Goal: Task Accomplishment & Management: Manage account settings

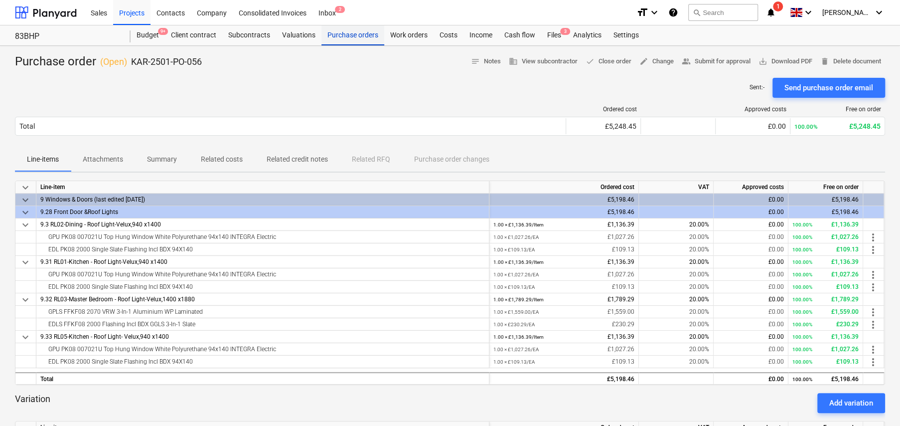
click at [355, 38] on div "Purchase orders" at bounding box center [353, 35] width 63 height 20
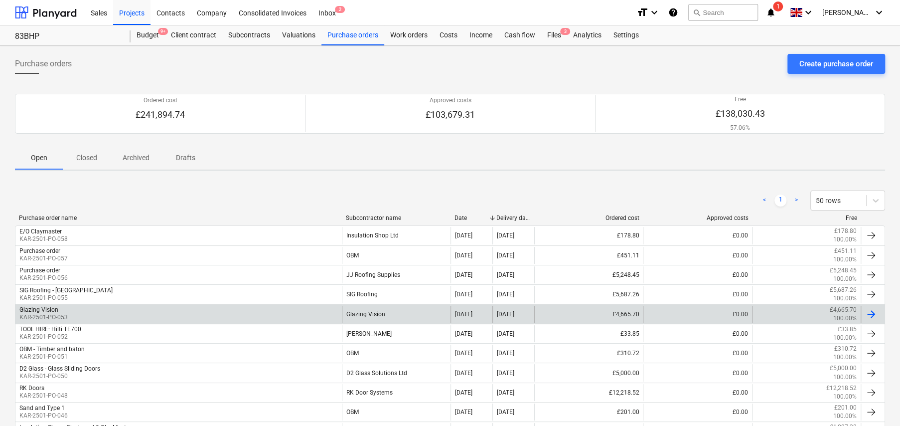
click at [241, 313] on div "Glazing Vision KAR-2501-PO-053" at bounding box center [178, 314] width 326 height 17
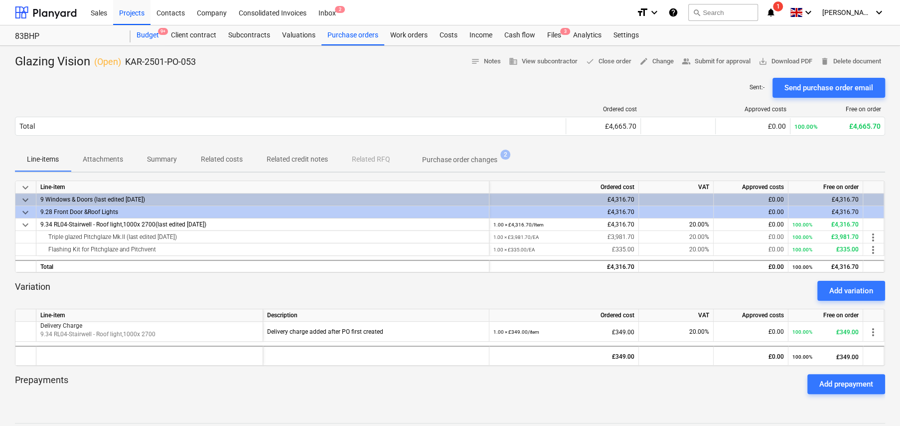
click at [154, 37] on div "Budget 9+" at bounding box center [148, 35] width 34 height 20
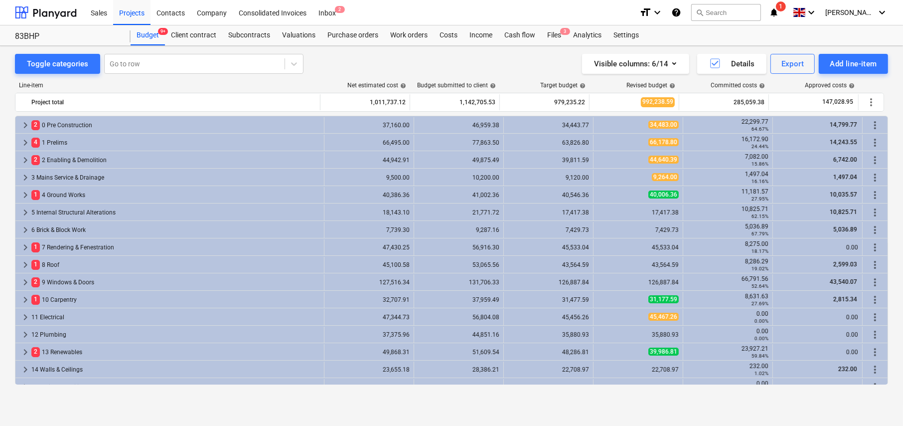
scroll to position [341, 0]
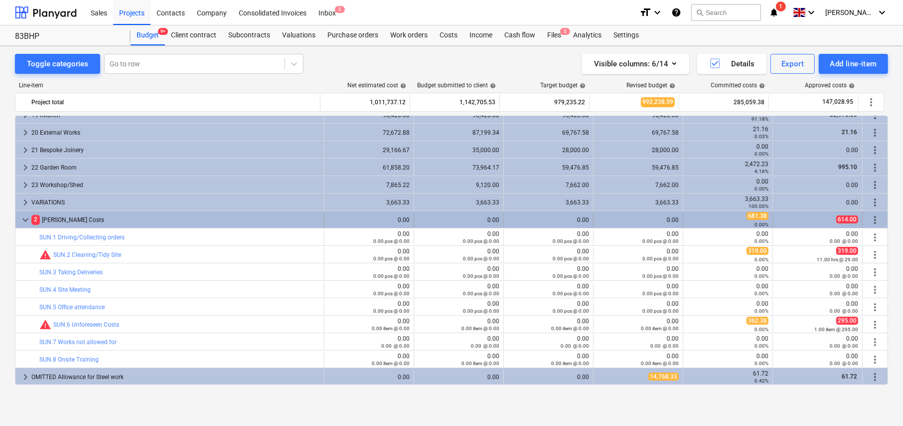
click at [25, 216] on span "keyboard_arrow_down" at bounding box center [25, 220] width 12 height 12
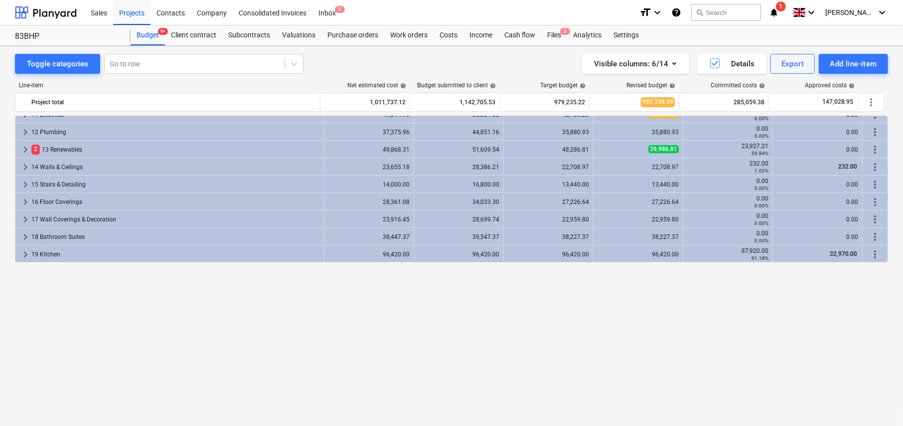
scroll to position [3, 0]
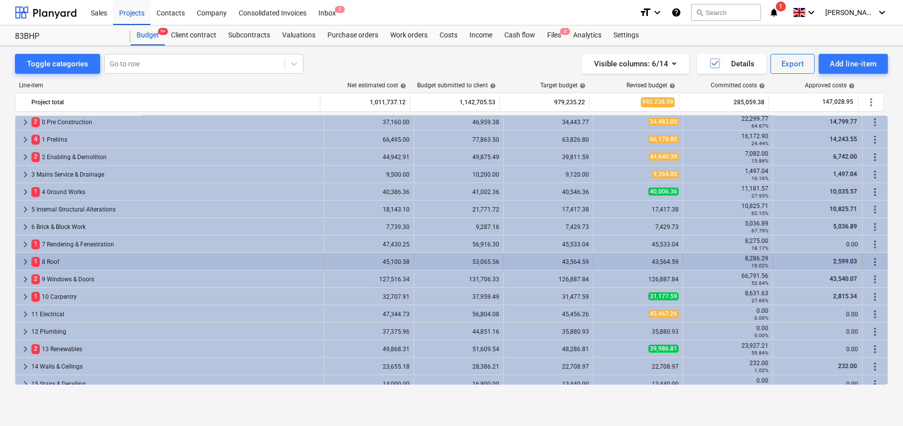
click at [27, 259] on span "keyboard_arrow_right" at bounding box center [25, 262] width 12 height 12
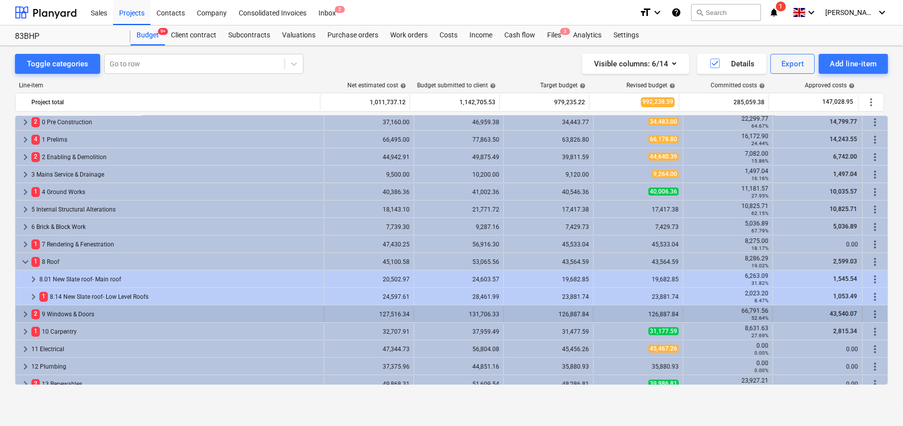
click at [24, 312] on span "keyboard_arrow_right" at bounding box center [25, 314] width 12 height 12
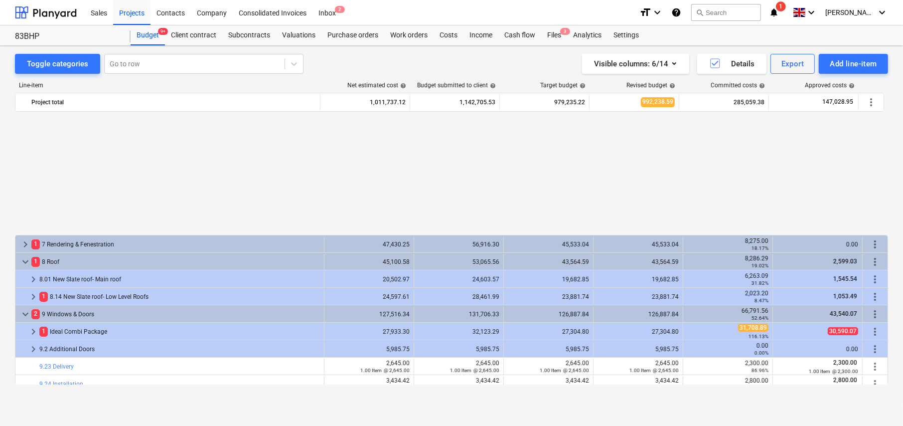
scroll to position [153, 0]
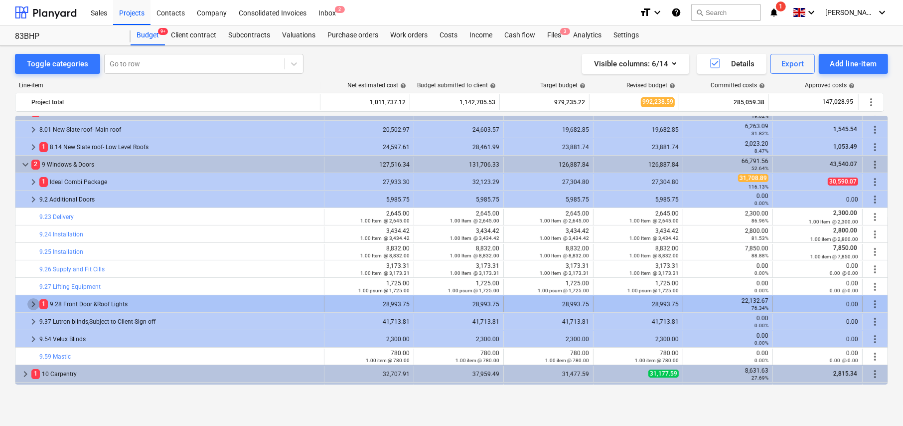
click at [32, 303] on span "keyboard_arrow_right" at bounding box center [33, 304] width 12 height 12
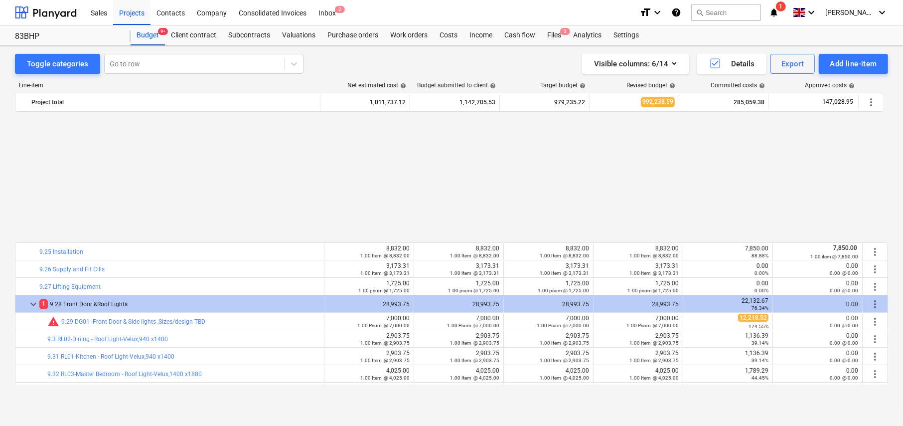
scroll to position [302, 0]
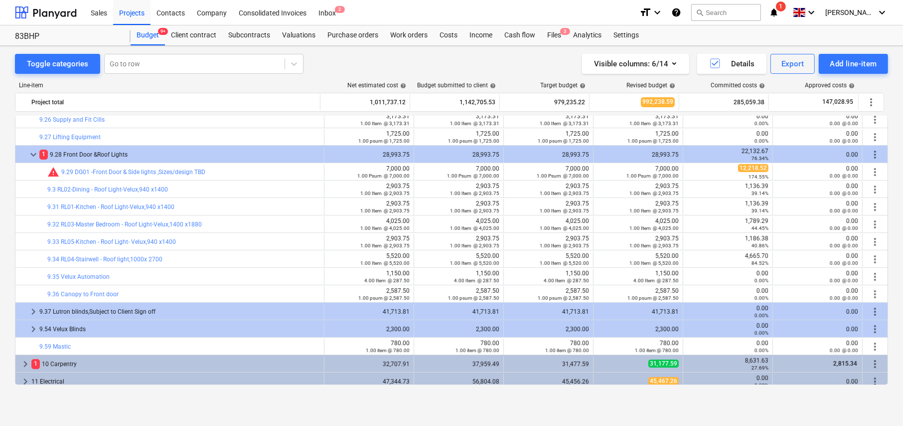
drag, startPoint x: 355, startPoint y: 32, endPoint x: 417, endPoint y: 14, distance: 64.4
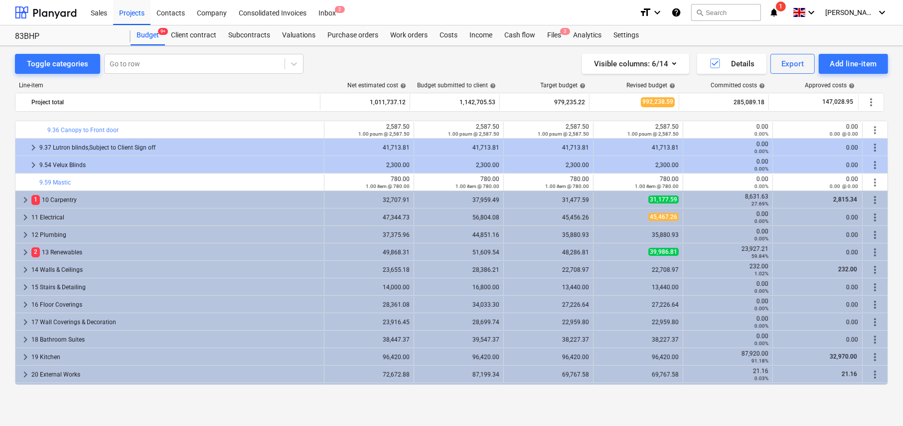
scroll to position [501, 0]
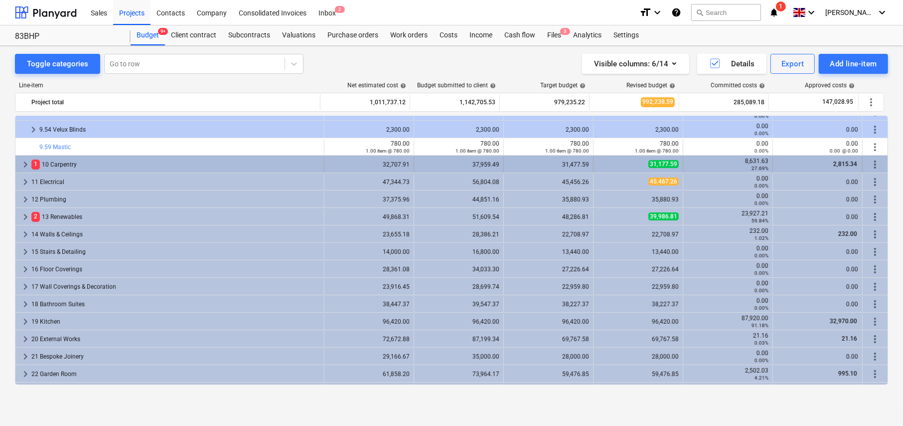
click at [25, 164] on span "keyboard_arrow_right" at bounding box center [25, 165] width 12 height 12
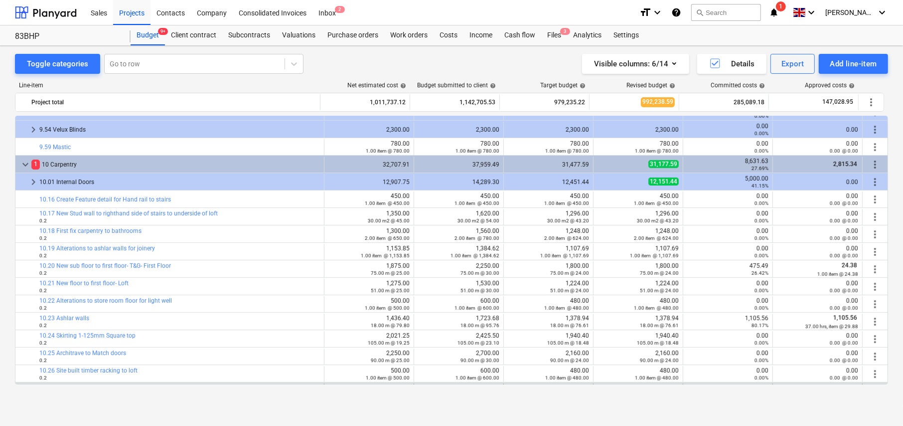
scroll to position [551, 0]
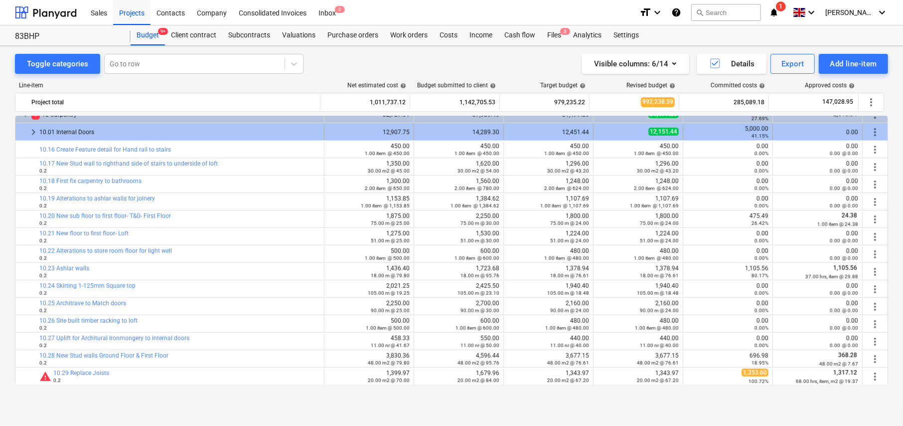
click at [33, 130] on span "keyboard_arrow_right" at bounding box center [33, 132] width 12 height 12
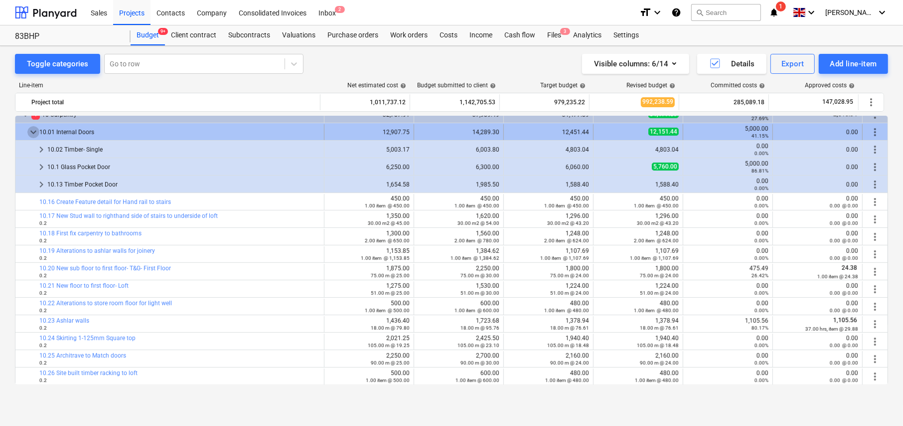
click at [36, 130] on span "keyboard_arrow_down" at bounding box center [33, 132] width 12 height 12
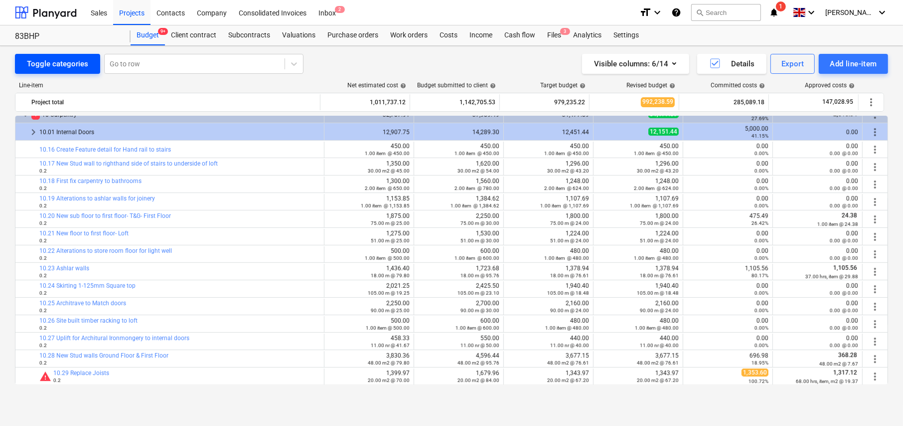
click at [70, 63] on div "Toggle categories" at bounding box center [57, 63] width 61 height 13
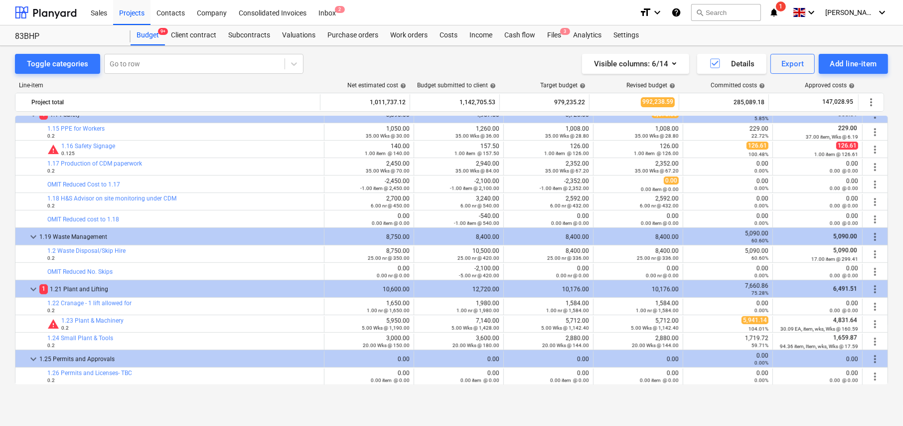
click at [61, 63] on div "Toggle categories" at bounding box center [57, 63] width 61 height 13
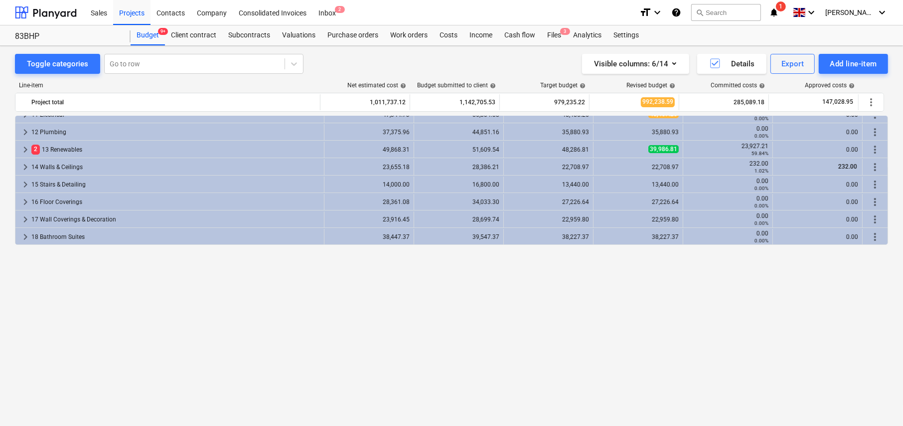
scroll to position [0, 0]
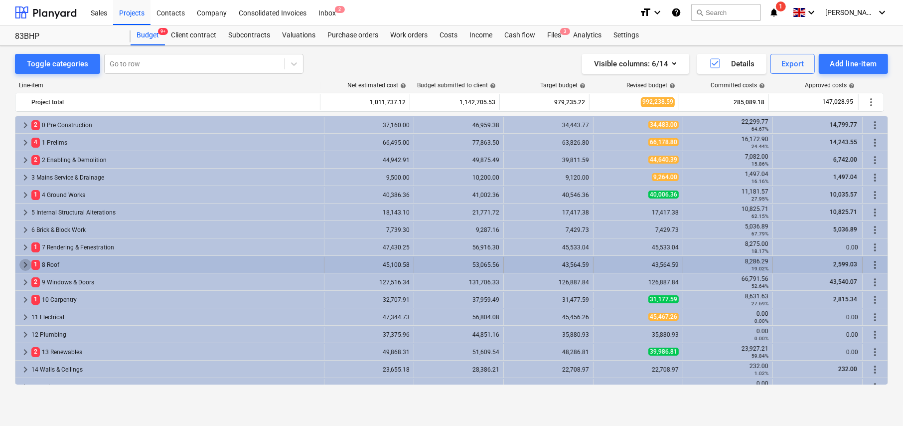
click at [26, 262] on span "keyboard_arrow_right" at bounding box center [25, 265] width 12 height 12
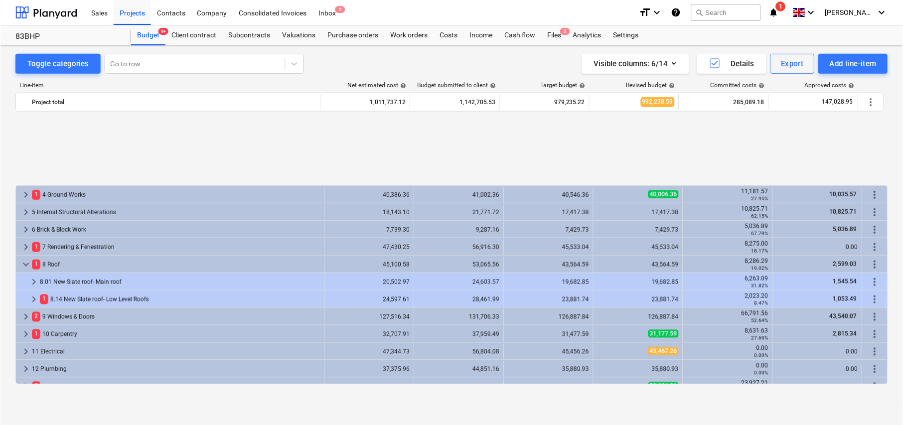
scroll to position [100, 0]
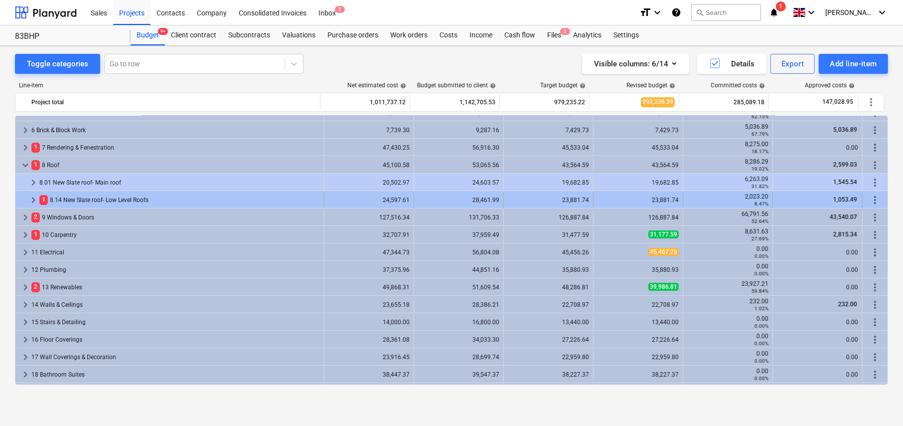
click at [32, 200] on span "keyboard_arrow_right" at bounding box center [33, 200] width 12 height 12
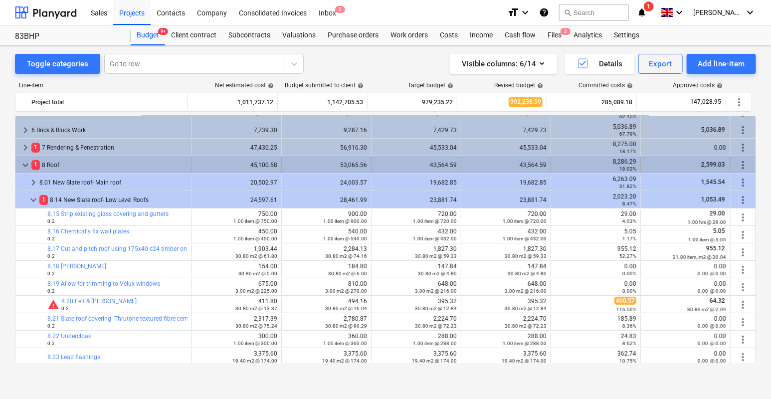
click at [24, 162] on span "keyboard_arrow_down" at bounding box center [25, 165] width 12 height 12
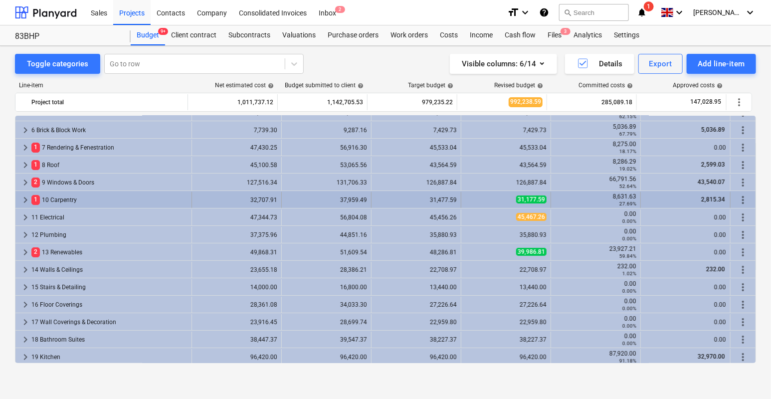
click at [24, 198] on span "keyboard_arrow_right" at bounding box center [25, 200] width 12 height 12
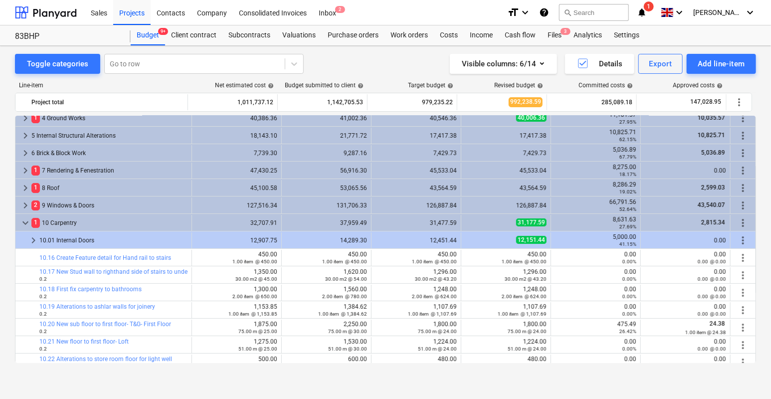
scroll to position [176, 0]
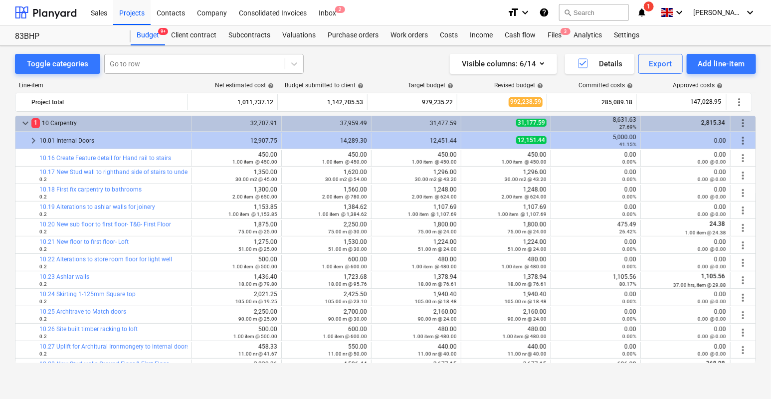
click at [155, 63] on div at bounding box center [195, 64] width 170 height 10
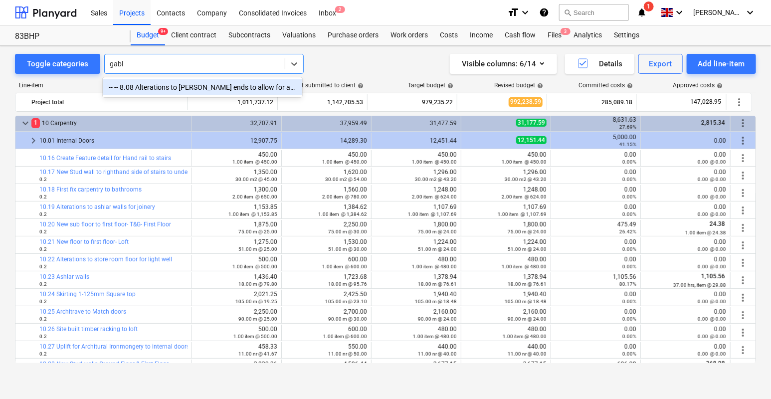
type input "[PERSON_NAME]"
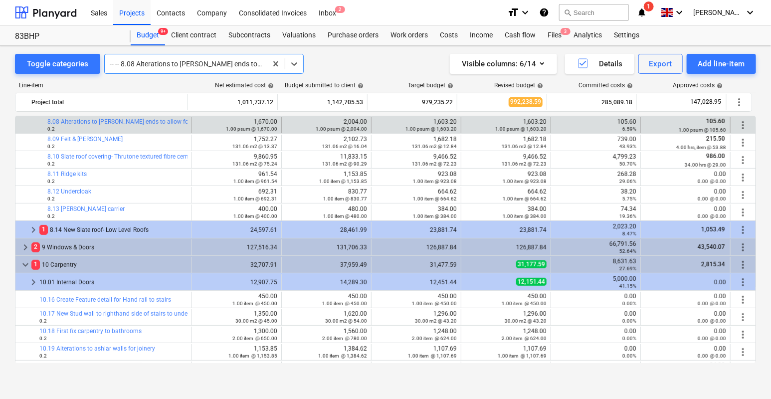
scroll to position [160, 0]
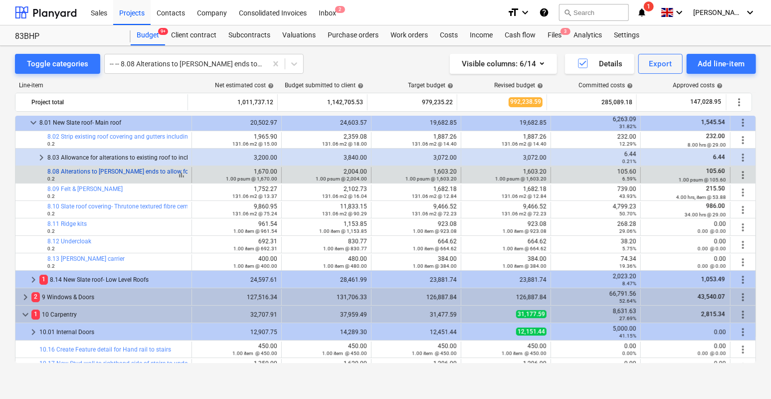
click at [94, 171] on link "8.08 Alterations to [PERSON_NAME] ends to allow for additional insulated render…" at bounding box center [198, 171] width 302 height 7
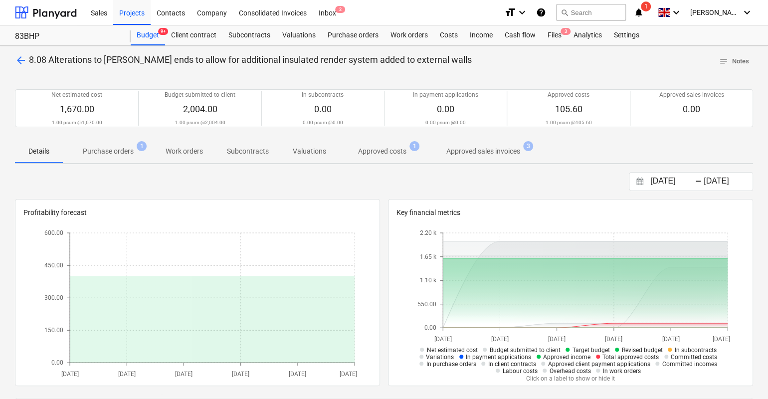
click at [22, 59] on span "arrow_back" at bounding box center [21, 60] width 12 height 12
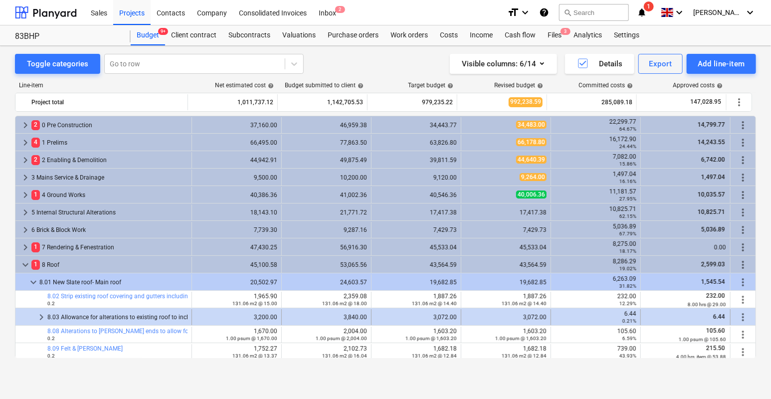
scroll to position [160, 0]
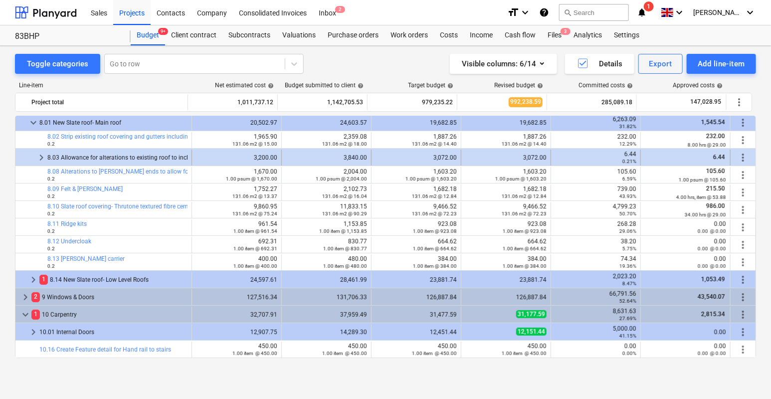
click at [43, 155] on span "keyboard_arrow_right" at bounding box center [41, 158] width 12 height 12
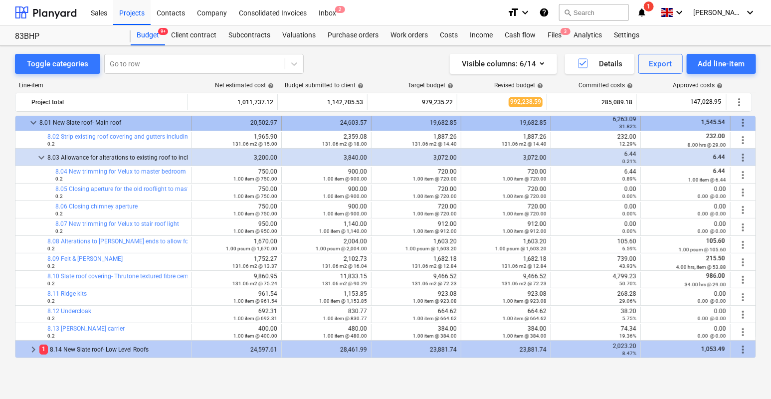
click at [34, 119] on span "keyboard_arrow_down" at bounding box center [33, 123] width 12 height 12
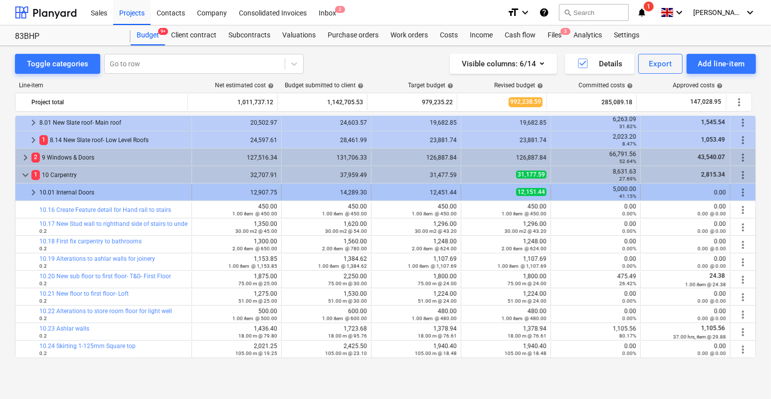
click at [34, 190] on span "keyboard_arrow_right" at bounding box center [33, 192] width 12 height 12
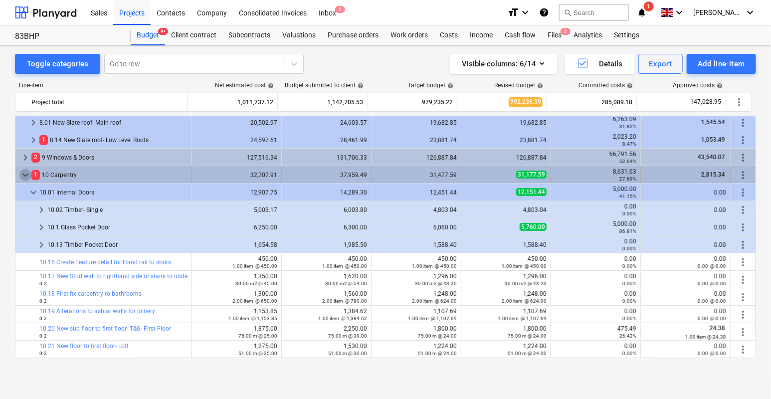
click at [27, 174] on span "keyboard_arrow_down" at bounding box center [25, 175] width 12 height 12
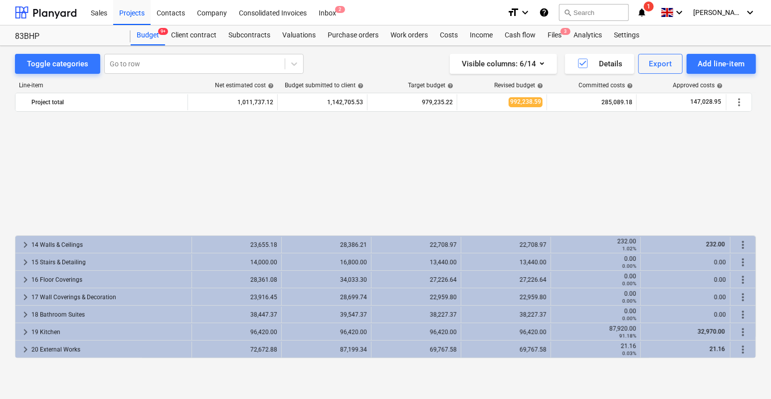
scroll to position [309, 0]
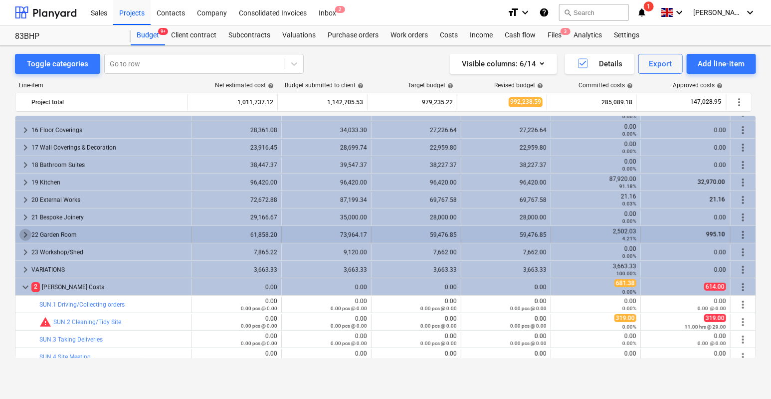
click at [22, 234] on span "keyboard_arrow_right" at bounding box center [25, 235] width 12 height 12
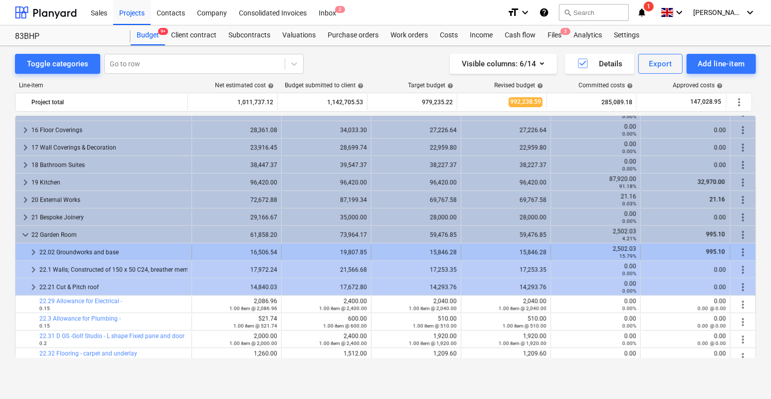
scroll to position [409, 0]
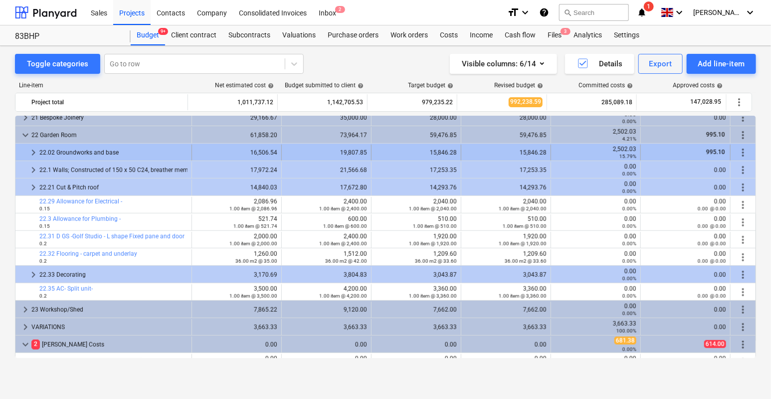
click at [34, 150] on span "keyboard_arrow_right" at bounding box center [33, 153] width 12 height 12
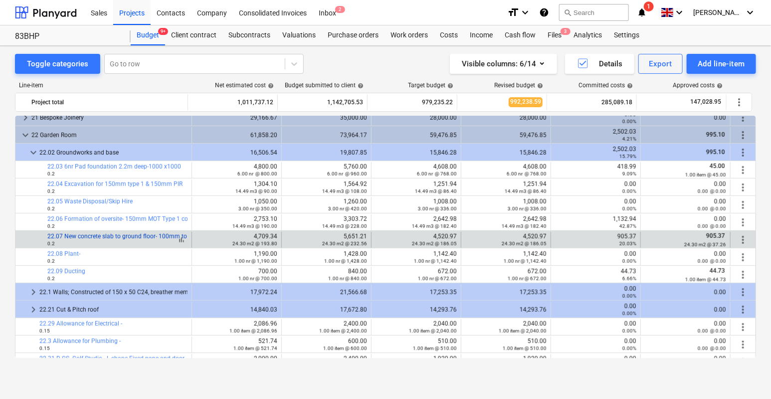
click at [112, 237] on link "22.07 New concrete slab to ground floor- 100mm to include concrete and a393 mesh" at bounding box center [161, 236] width 229 height 7
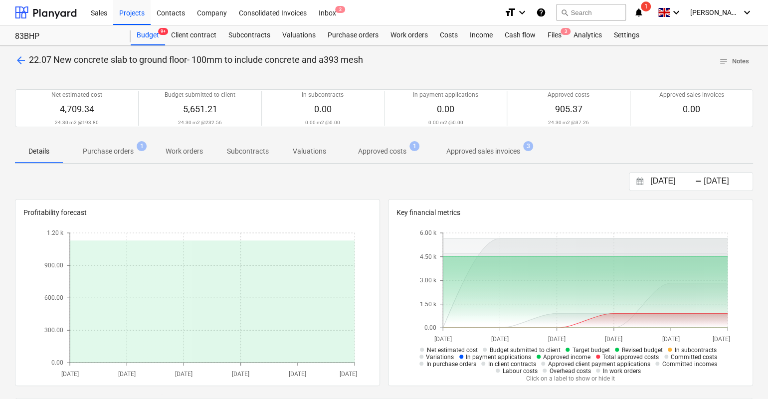
click at [21, 63] on span "arrow_back" at bounding box center [21, 60] width 12 height 12
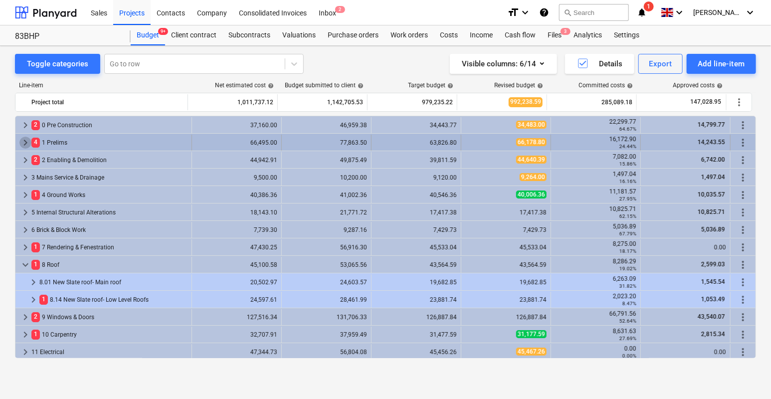
click at [24, 143] on span "keyboard_arrow_right" at bounding box center [25, 143] width 12 height 12
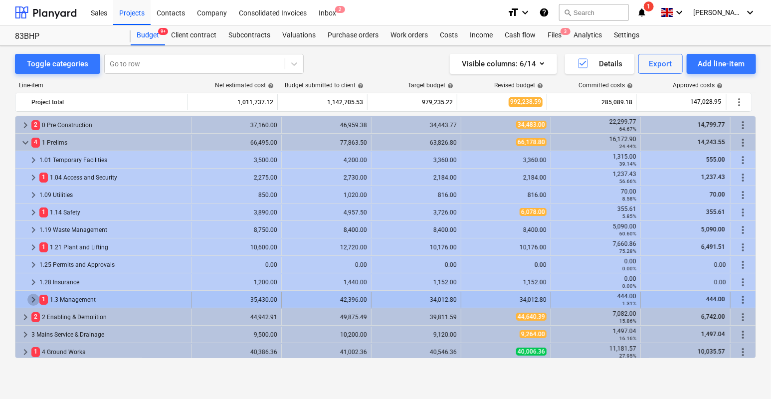
click at [35, 296] on span "keyboard_arrow_right" at bounding box center [33, 300] width 12 height 12
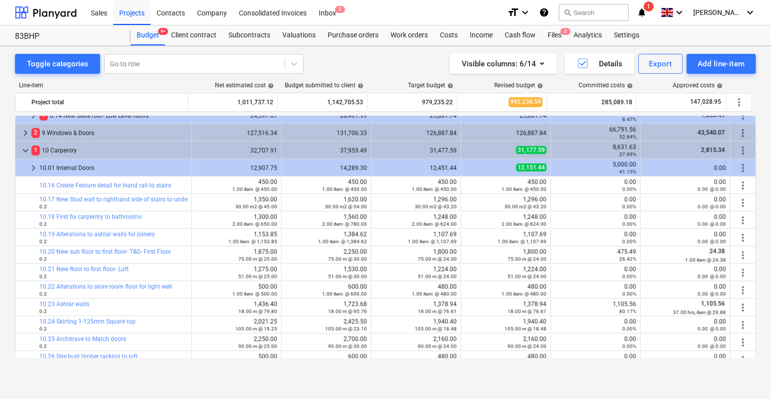
scroll to position [548, 0]
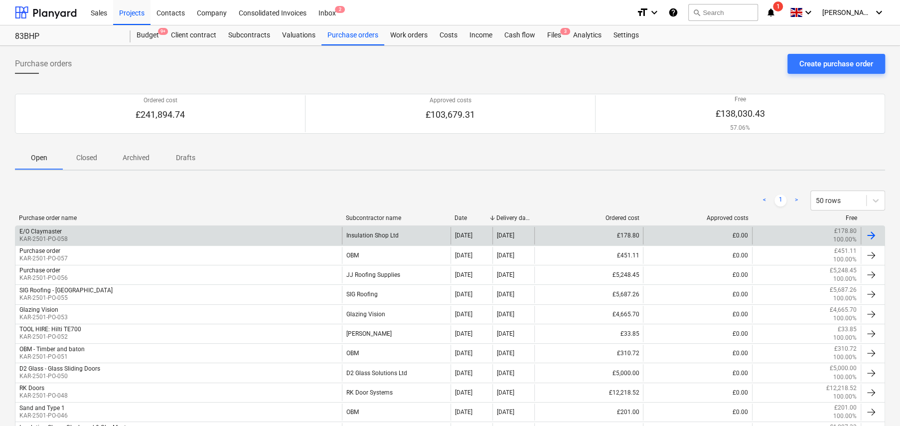
click at [393, 239] on div "Insulation Shop Ltd" at bounding box center [396, 235] width 109 height 17
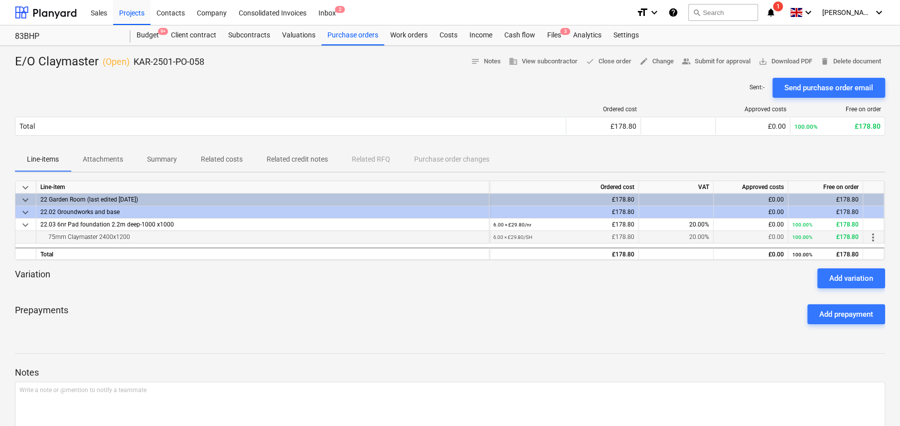
click at [872, 237] on span "more_vert" at bounding box center [873, 237] width 12 height 12
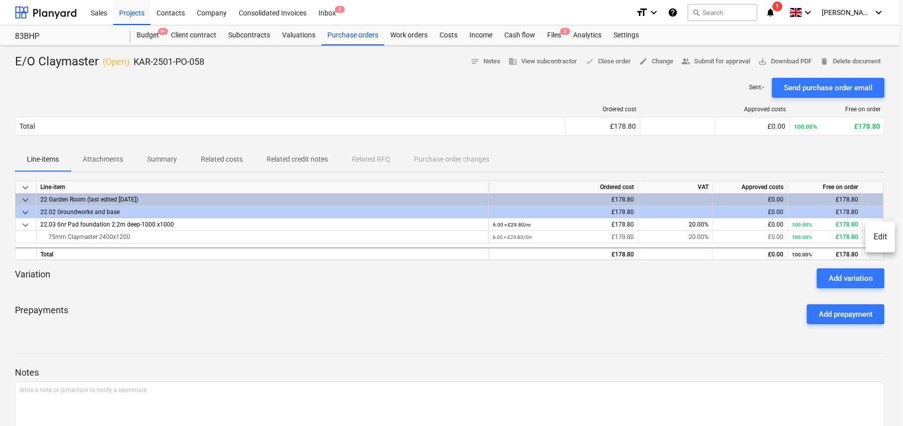
click at [885, 241] on li "Edit" at bounding box center [880, 236] width 29 height 23
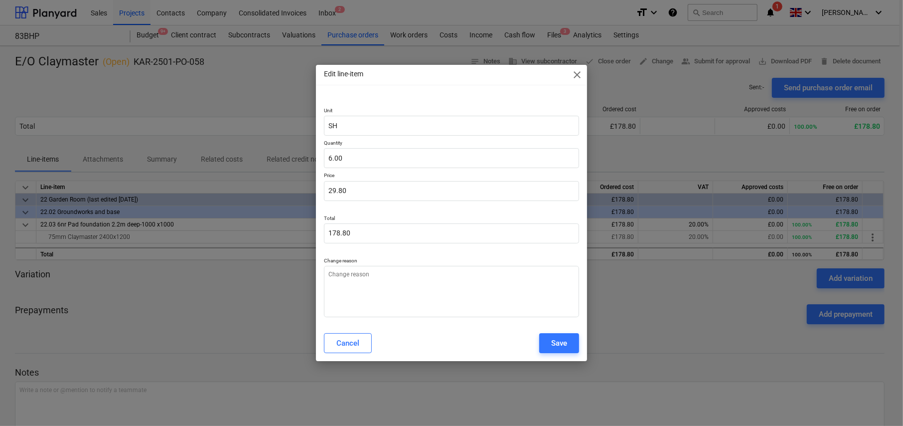
type textarea "x"
click at [369, 156] on input "6" at bounding box center [451, 158] width 255 height 20
type input "7"
type textarea "x"
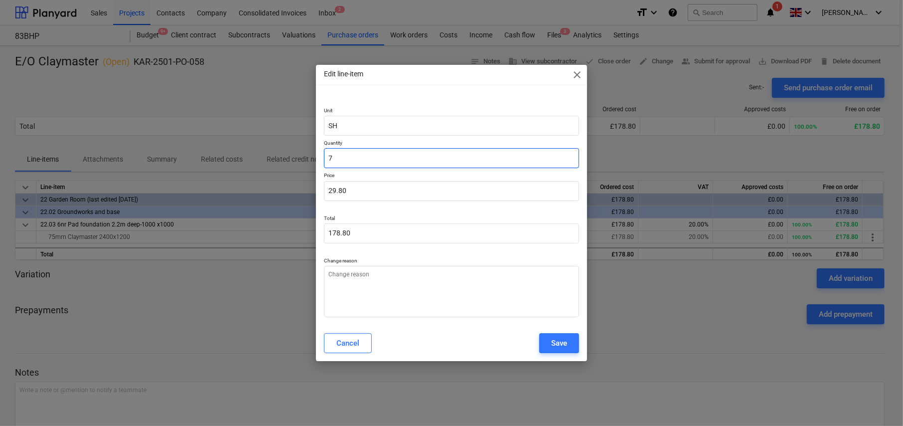
type input "208.60"
type input "7.00"
click at [560, 346] on div "Save" at bounding box center [559, 342] width 16 height 13
type textarea "x"
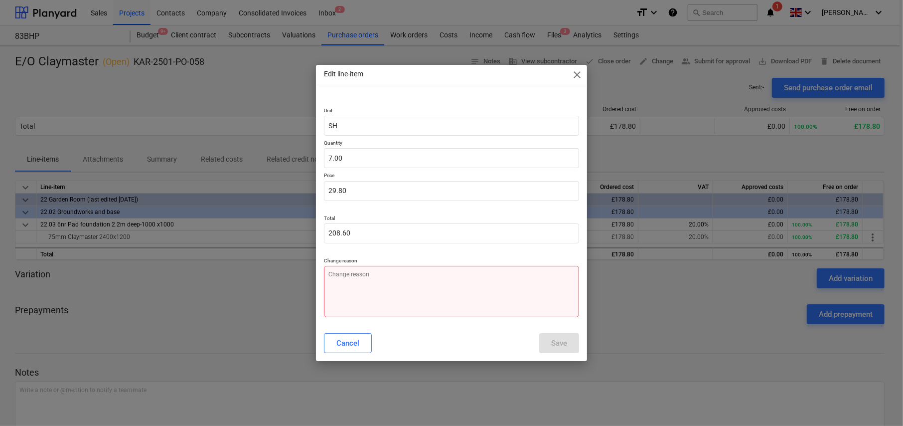
click at [427, 288] on textarea at bounding box center [451, 291] width 255 height 51
type textarea "1"
type textarea "x"
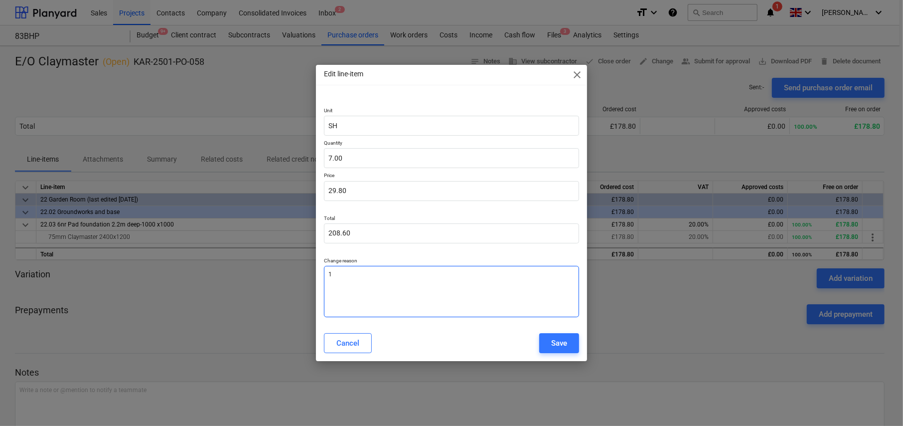
type textarea "1"
type textarea "x"
type textarea "1 x"
type textarea "x"
type textarea "1 xt"
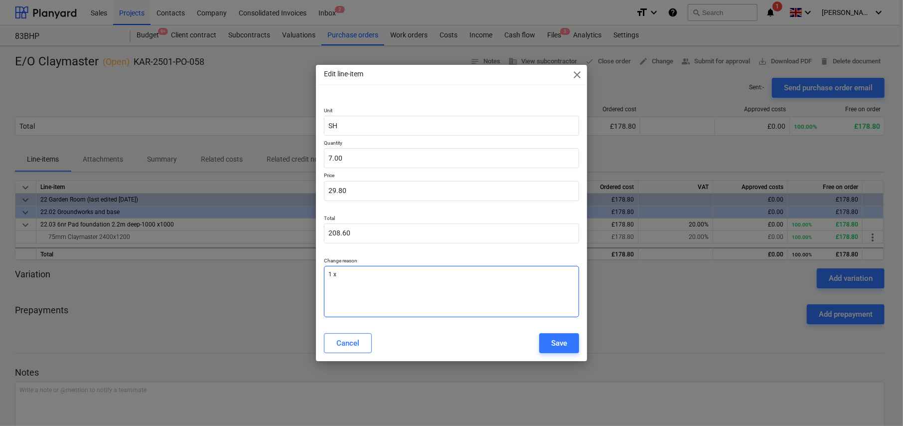
type textarea "x"
type textarea "1 xtr"
type textarea "x"
type textarea "1 xtra"
type textarea "x"
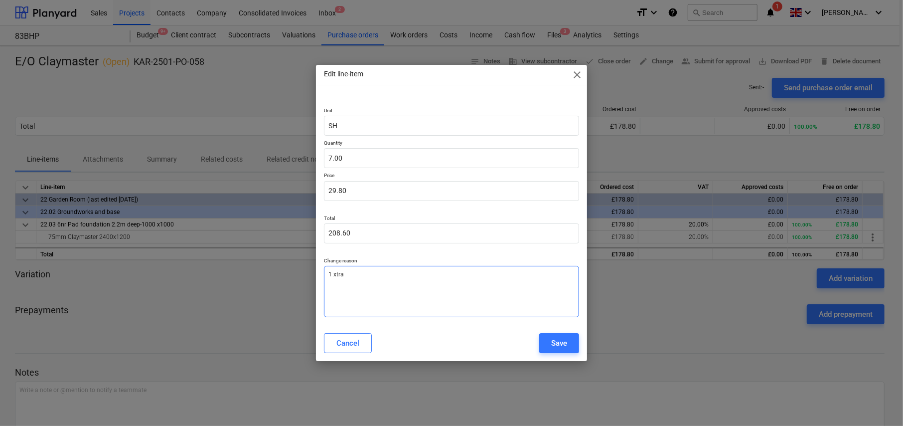
type textarea "1 xtra"
type textarea "x"
type textarea "1 xtra o"
type textarea "x"
type textarea "1 xtra or"
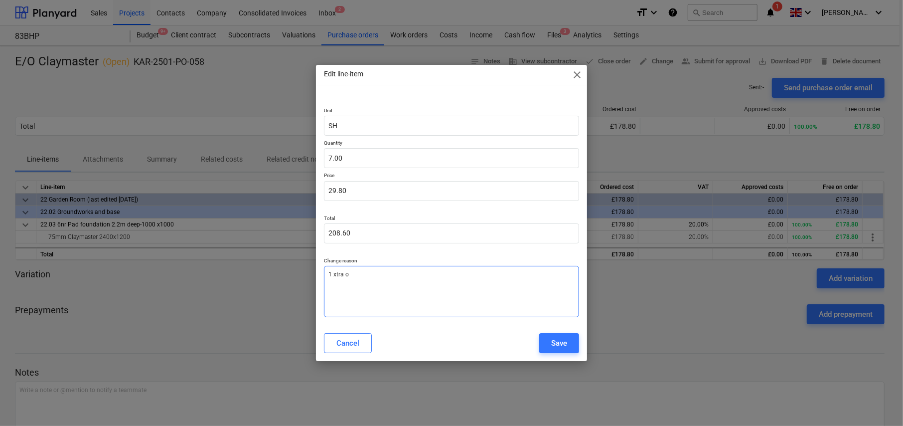
type textarea "x"
type textarea "1 xtra ord"
type textarea "x"
type textarea "1 xtra orde"
type textarea "x"
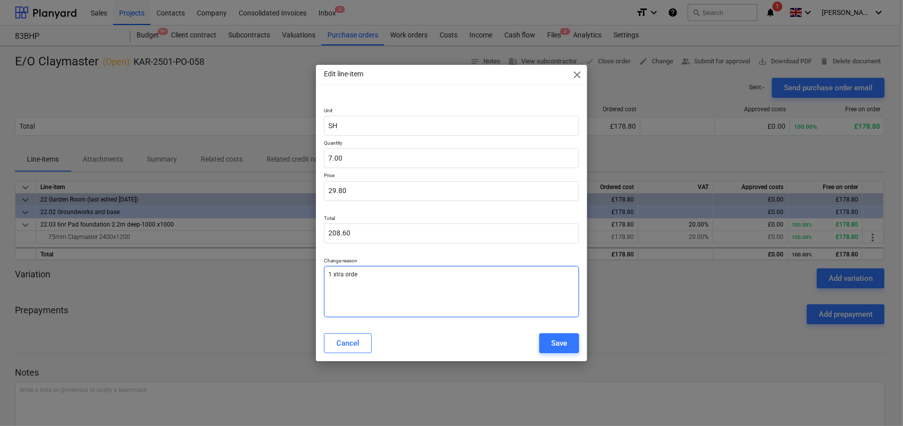
type textarea "1 xtra order"
type textarea "x"
type textarea "1 xtra ordere"
type textarea "x"
type textarea "1 xtra ordered"
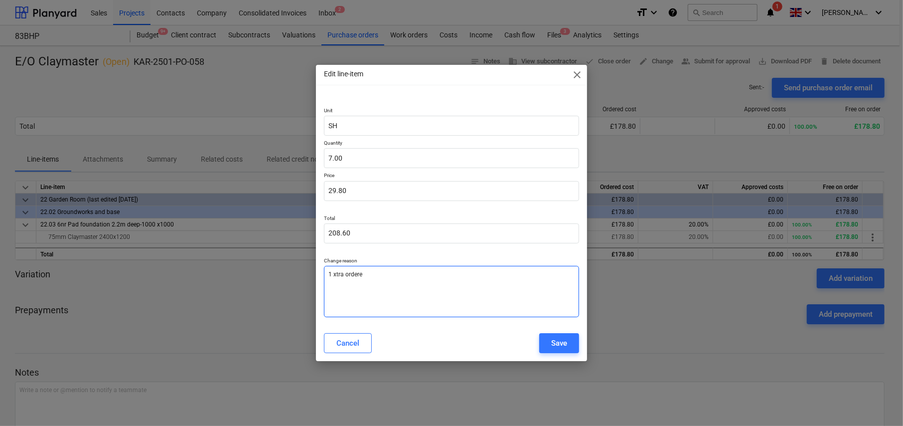
type textarea "x"
type textarea "1 xtra ordered"
type textarea "x"
type textarea "1 xtra ordered b"
type textarea "x"
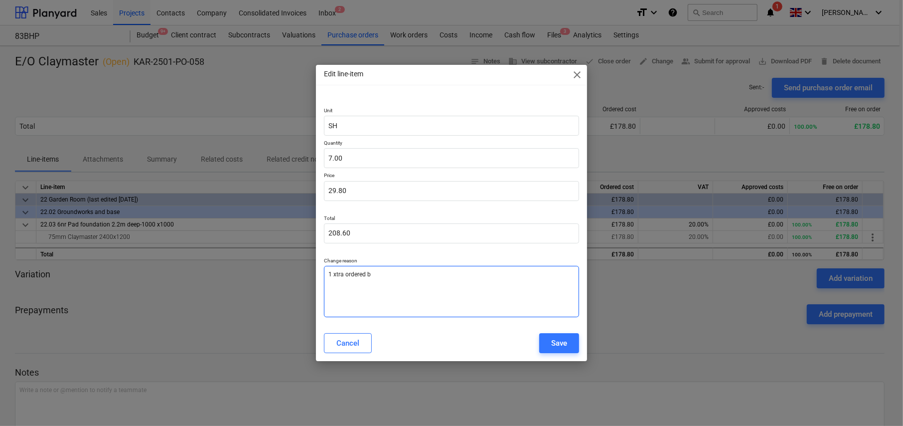
type textarea "1 xtra ordered by"
type textarea "x"
type textarea "1 xtra ordered by"
type textarea "x"
type textarea "1 xtra ordered by C"
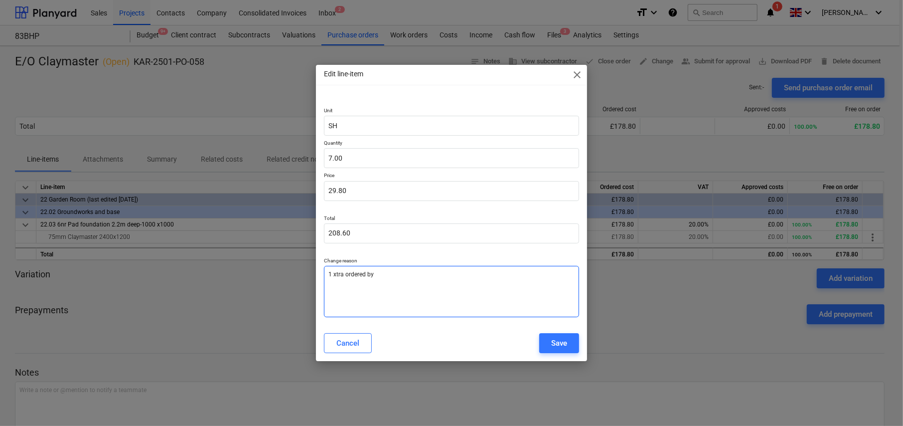
type textarea "x"
type textarea "1 xtra ordered by Ch"
type textarea "x"
type textarea "1 xtra ordered by Cha"
type textarea "x"
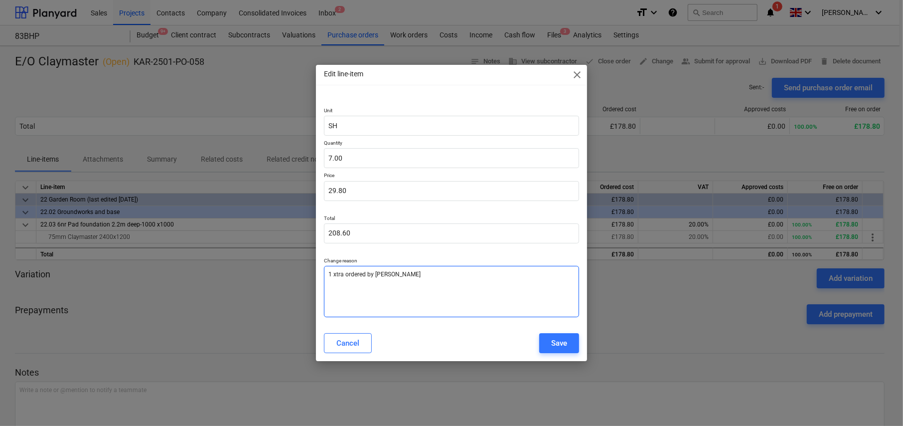
type textarea "1 xtra ordered by Char"
type textarea "x"
type textarea "1 xtra ordered by Charl"
type textarea "x"
type textarea "1 xtra ordered by Charli"
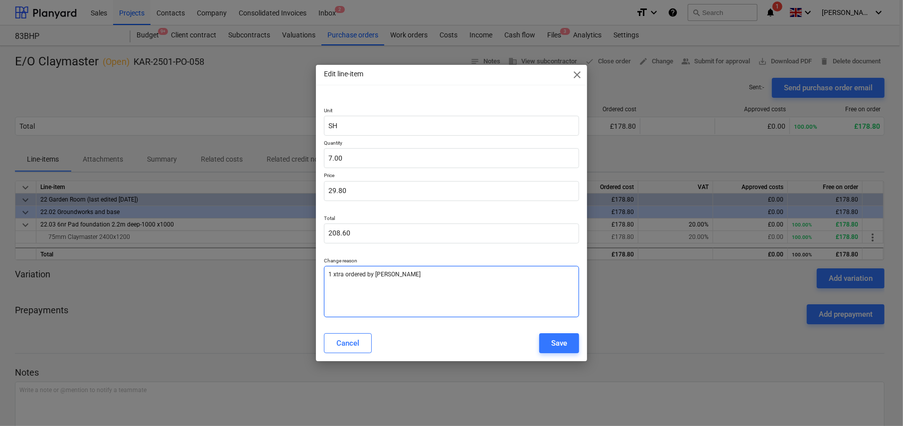
type textarea "x"
type textarea "1 xtra ordered by Charlie"
type textarea "x"
type textarea "1 xtra ordered by Charlie"
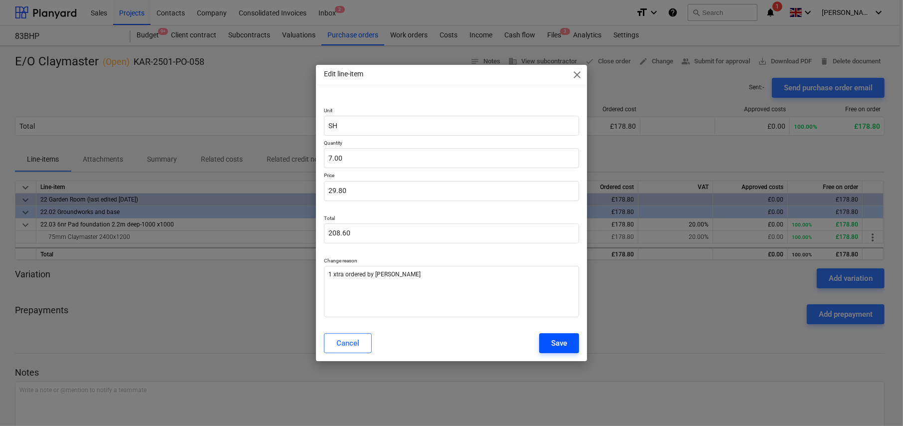
click at [572, 344] on button "Save" at bounding box center [559, 343] width 40 height 20
type textarea "x"
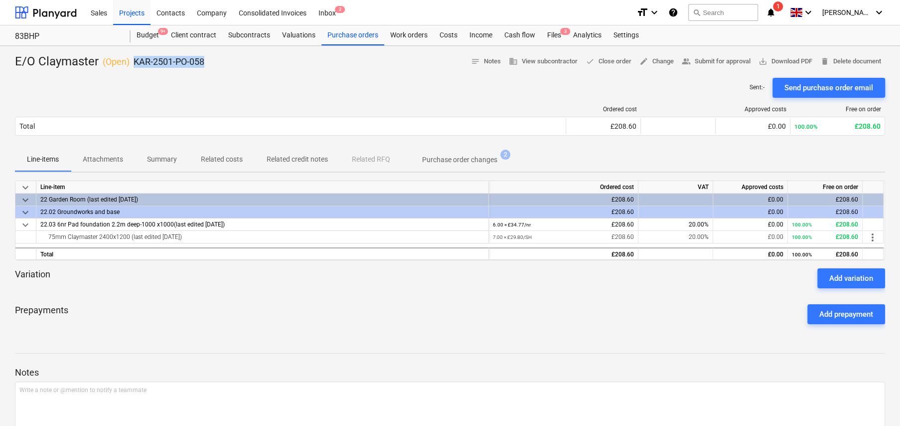
drag, startPoint x: 134, startPoint y: 61, endPoint x: 211, endPoint y: 64, distance: 77.3
click at [211, 64] on div "E/O Claymaster ( Open ) KAR-2501-PO-058 notes Notes business View subcontractor…" at bounding box center [450, 62] width 870 height 16
copy p "KAR-2501-PO-058"
